Goal: Information Seeking & Learning: Learn about a topic

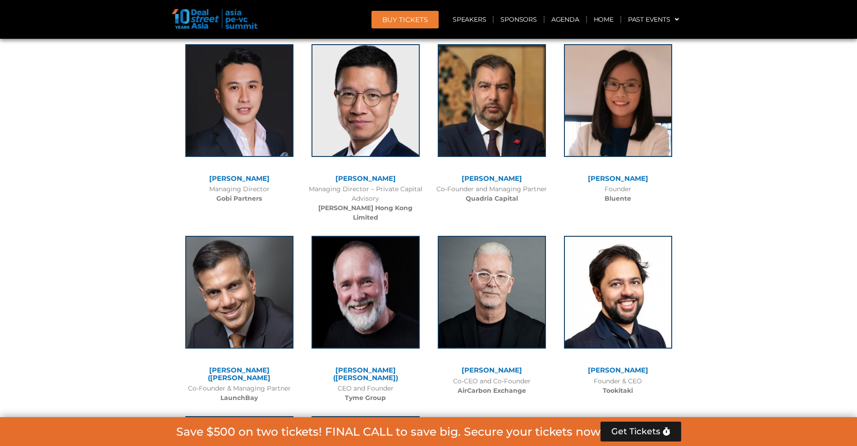
scroll to position [5796, 0]
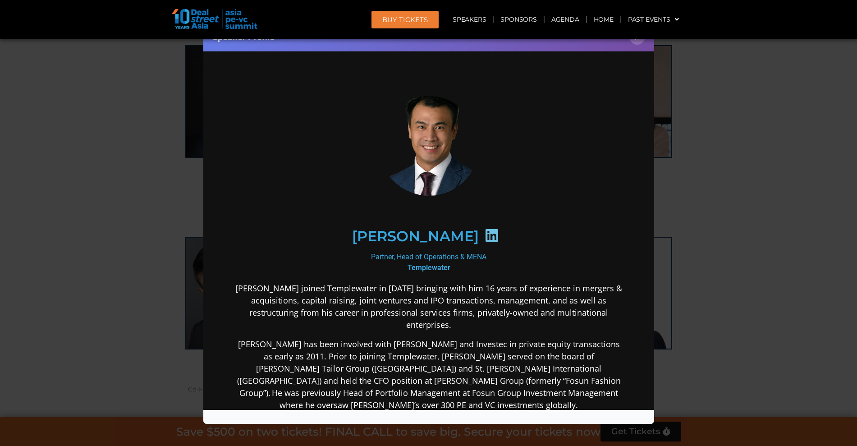
scroll to position [236, 0]
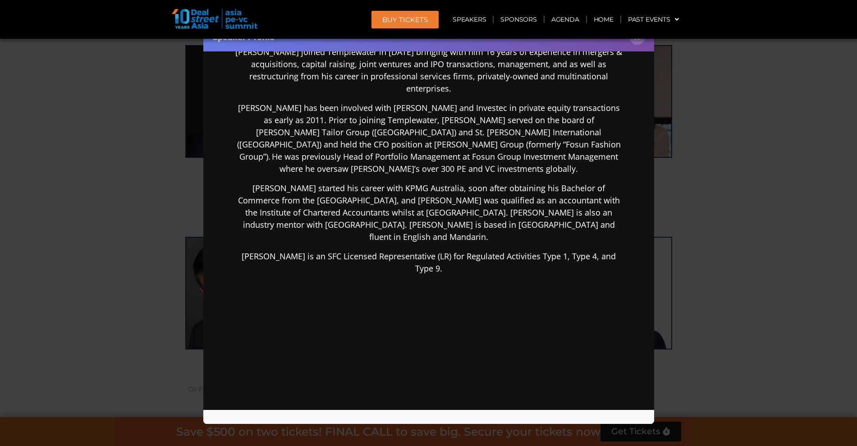
click at [734, 308] on div "Speaker Profile ×" at bounding box center [428, 223] width 857 height 446
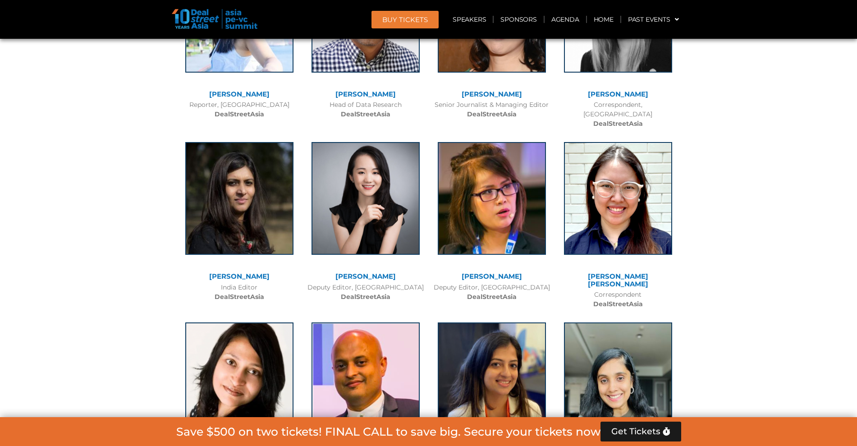
scroll to position [6567, 0]
click at [649, 321] on img at bounding box center [618, 377] width 108 height 113
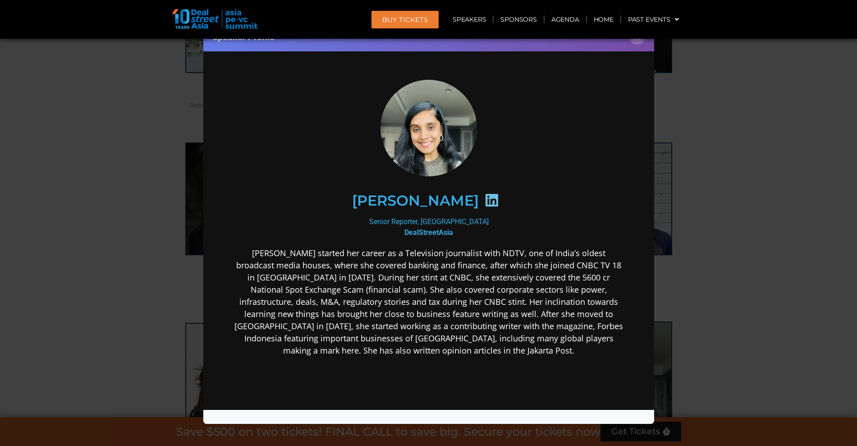
scroll to position [0, 0]
click at [725, 173] on div "Speaker Profile ×" at bounding box center [428, 223] width 857 height 446
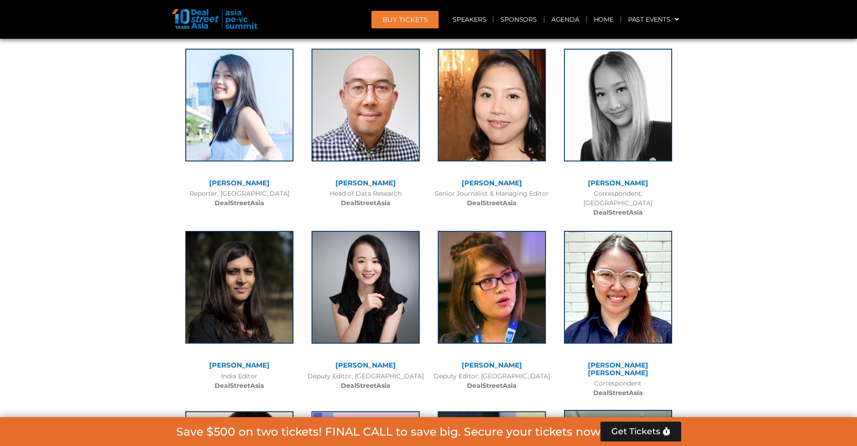
scroll to position [6329, 0]
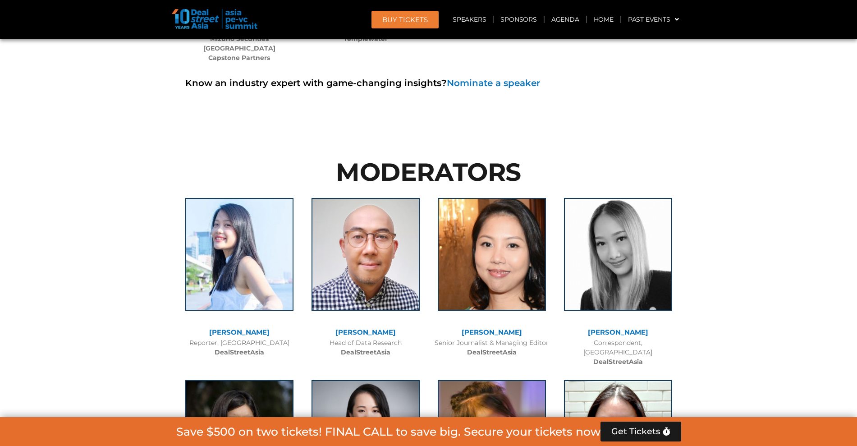
click at [750, 138] on div at bounding box center [428, 447] width 857 height 635
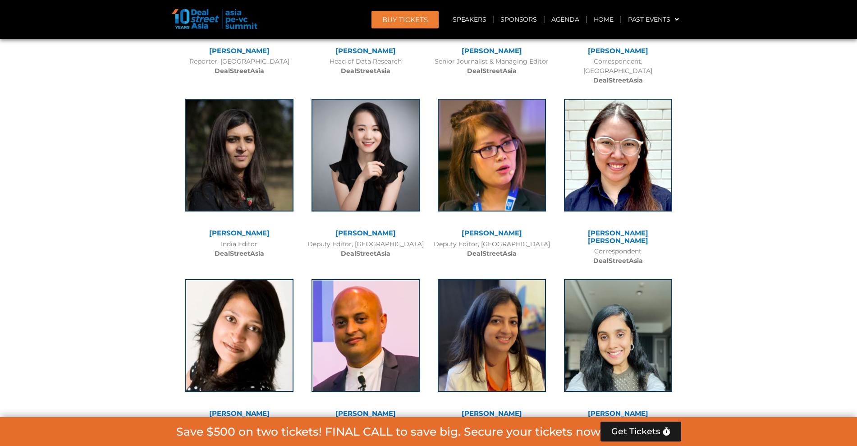
scroll to position [6673, 0]
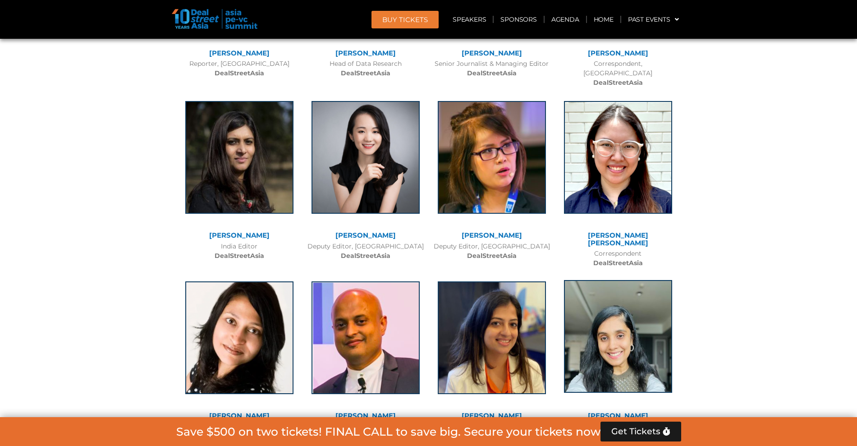
click at [595, 280] on img at bounding box center [618, 336] width 108 height 113
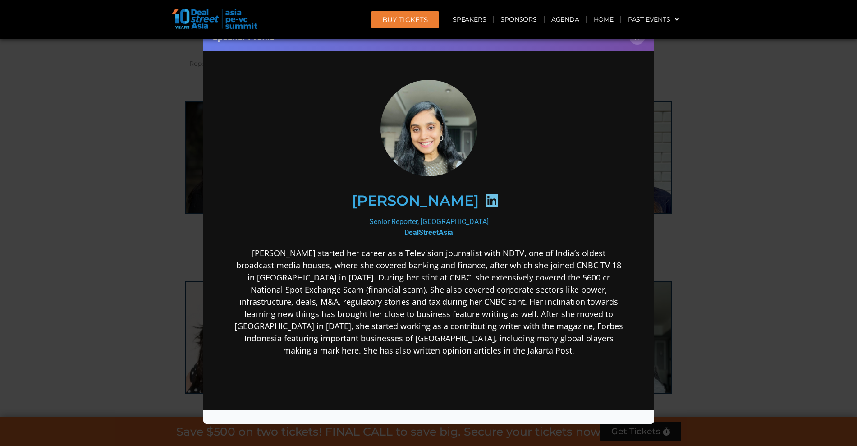
scroll to position [0, 0]
click at [661, 205] on div "Speaker Profile ×" at bounding box center [428, 223] width 857 height 446
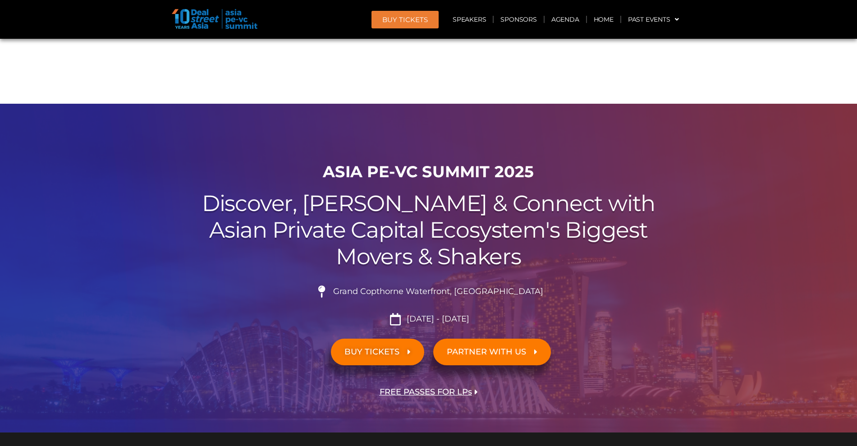
scroll to position [7268, 0]
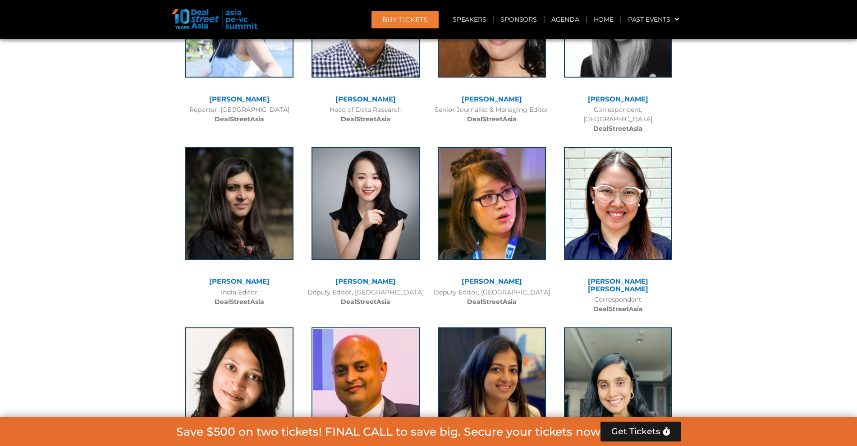
scroll to position [6562, 0]
drag, startPoint x: 576, startPoint y: 353, endPoint x: 644, endPoint y: 375, distance: 72.0
click at [644, 375] on div "Aastha Maheshwari​ Senior Reporter, Indonesia DealStreetAsia" at bounding box center [618, 410] width 126 height 183
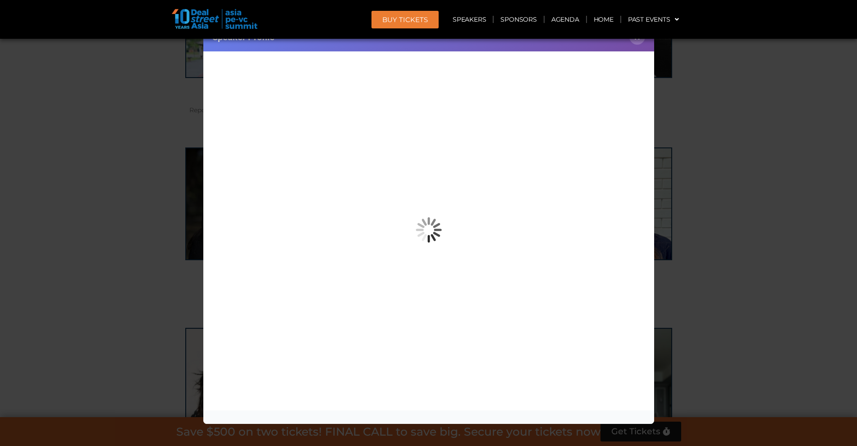
copy div "Aastha Maheshwari​ Senior Reporter, Indonesia DealStreetAsia"
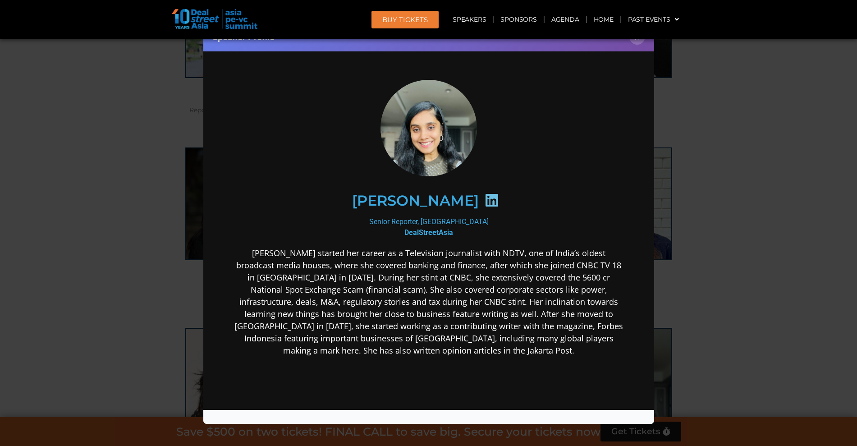
scroll to position [0, 0]
click at [761, 186] on div "Speaker Profile ×" at bounding box center [428, 223] width 857 height 446
